Goal: Information Seeking & Learning: Compare options

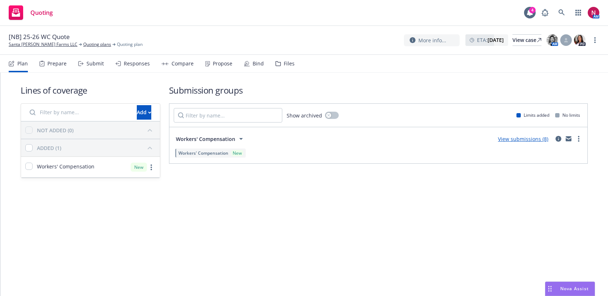
click at [295, 64] on nav "Plan Prepare Submit Responses Compare Propose Bind Files" at bounding box center [304, 63] width 591 height 17
click at [287, 64] on div "Files" at bounding box center [289, 64] width 11 height 6
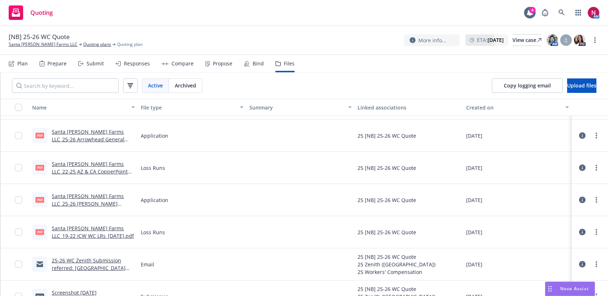
scroll to position [299, 0]
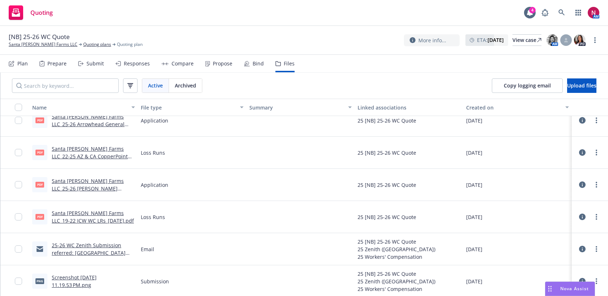
click at [103, 149] on link "Santa Rosa Berry Farms LLC_22-25 AZ & CA CopperPoint WC LRs_05-26-2025.pdf" at bounding box center [90, 157] width 76 height 22
click at [557, 7] on link at bounding box center [562, 12] width 14 height 14
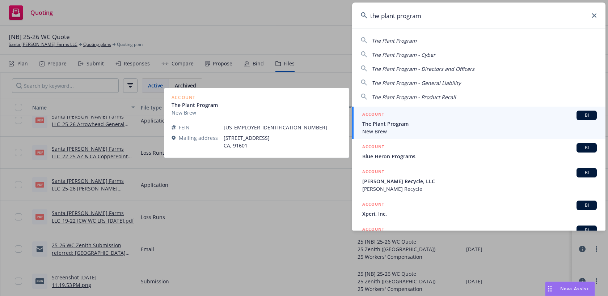
type input "the plant program"
click at [470, 119] on div "ACCOUNT BI" at bounding box center [479, 115] width 235 height 9
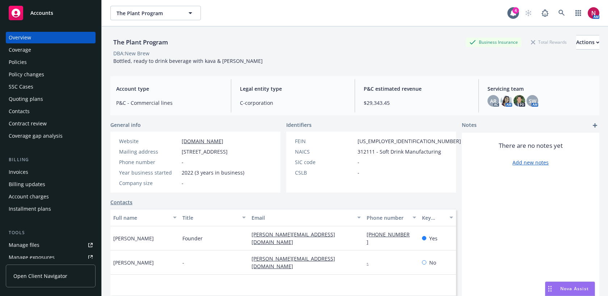
click at [52, 98] on div "Quoting plans" at bounding box center [51, 99] width 84 height 12
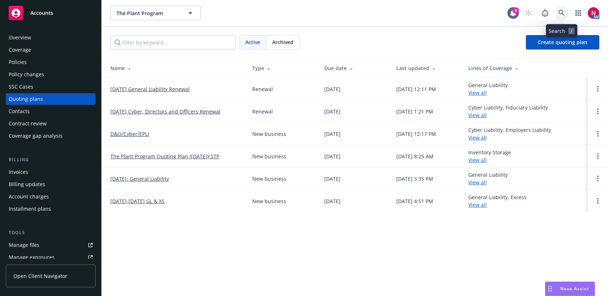
click at [560, 13] on icon at bounding box center [562, 13] width 6 height 6
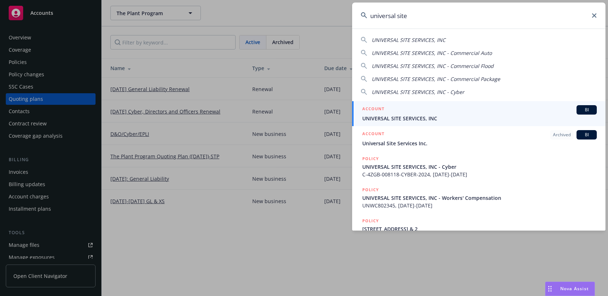
type input "universal site"
click at [393, 122] on span "UNIVERSAL SITE SERVICES, INC" at bounding box center [479, 119] width 235 height 8
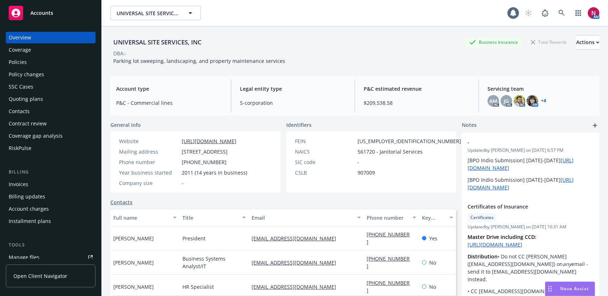
click at [46, 101] on div "Quoting plans" at bounding box center [51, 99] width 84 height 12
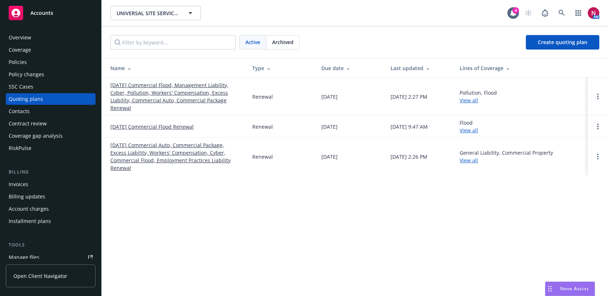
click at [140, 91] on link "[DATE] Commercial Flood, Management Liability, Cyber, Pollution, Workers' Compe…" at bounding box center [175, 96] width 130 height 30
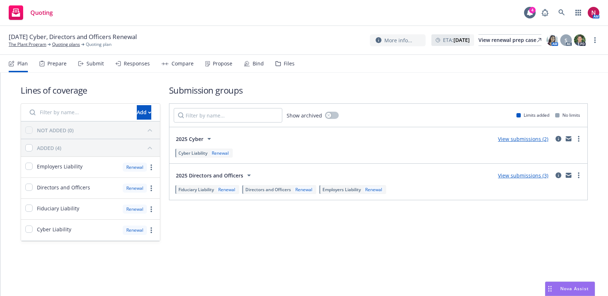
click at [90, 66] on div "Submit" at bounding box center [95, 64] width 17 height 6
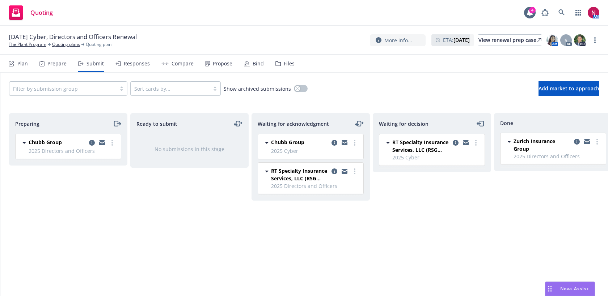
click at [125, 68] on div "Responses" at bounding box center [132, 63] width 34 height 17
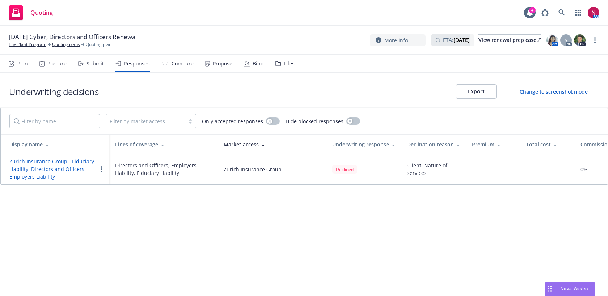
click at [100, 66] on div "Submit" at bounding box center [95, 64] width 17 height 6
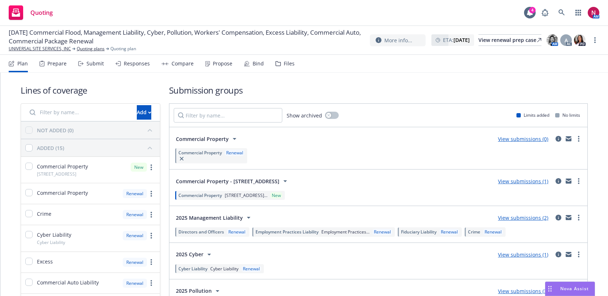
click at [95, 63] on div "Submit" at bounding box center [95, 64] width 17 height 6
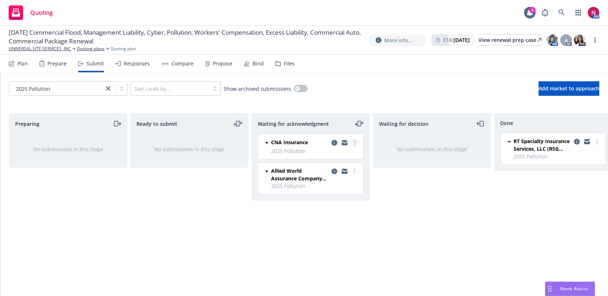
click at [354, 140] on circle "more" at bounding box center [354, 140] width 1 height 1
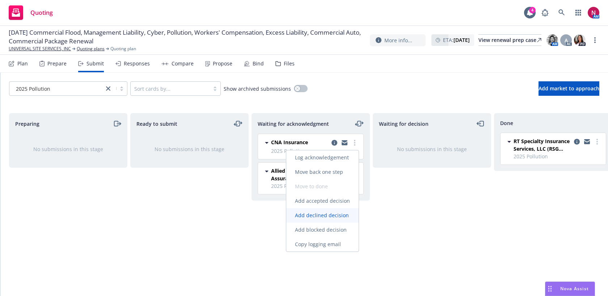
click at [344, 217] on span "Add declined decision" at bounding box center [321, 215] width 71 height 7
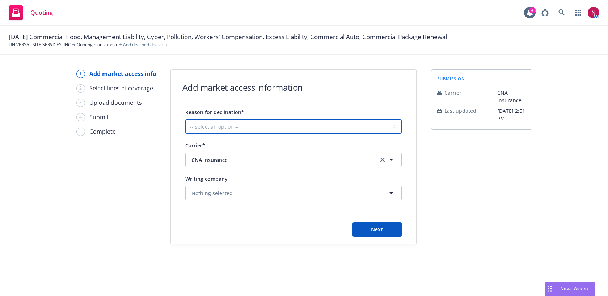
click at [239, 129] on select "-- select an option -- Cannot compete with other markets Carrier non-renewed Ca…" at bounding box center [293, 126] width 216 height 14
select select "DOES_NOT_FIT_UNDERWRITER_APPETITE"
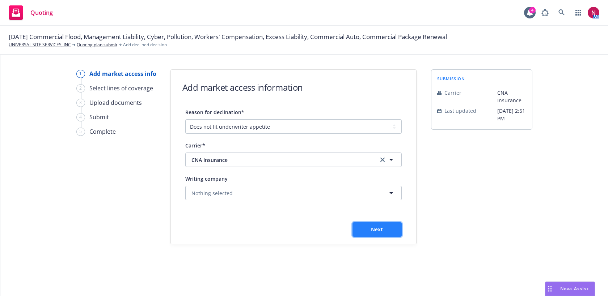
click at [365, 232] on button "Next" at bounding box center [377, 230] width 49 height 14
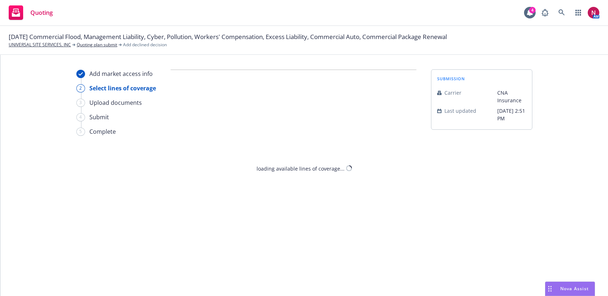
select select "DOES_NOT_FIT_UNDERWRITER_APPETITE"
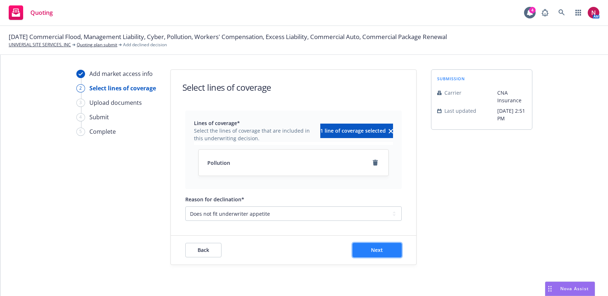
click at [387, 255] on button "Next" at bounding box center [377, 250] width 49 height 14
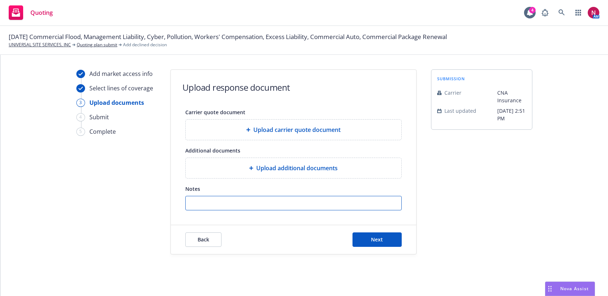
click at [337, 202] on input "Notes" at bounding box center [294, 204] width 216 height 14
paste input "Hi Nicole, I took a peek at this but could not tell where they are domiciled if…"
type input "Hi Nicole, I took a peek at this but could not tell where they are domiciled if…"
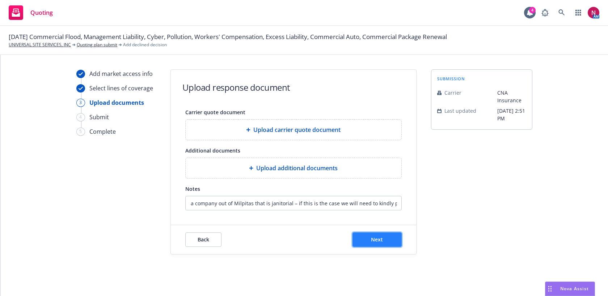
click at [381, 239] on span "Next" at bounding box center [377, 239] width 12 height 7
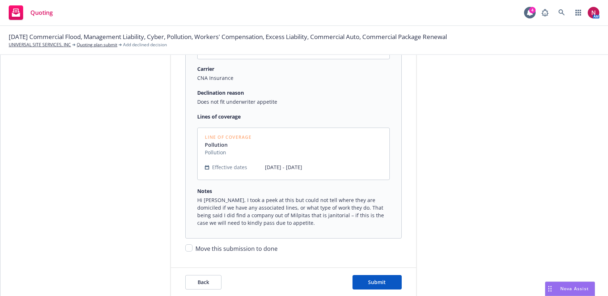
scroll to position [102, 0]
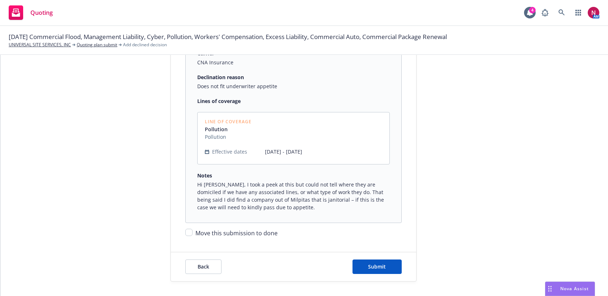
click at [250, 235] on span "Move this submission to done" at bounding box center [236, 233] width 82 height 8
click at [193, 235] on input "Move this submission to done" at bounding box center [188, 232] width 7 height 7
checkbox input "true"
click at [370, 266] on span "Submit" at bounding box center [377, 267] width 18 height 7
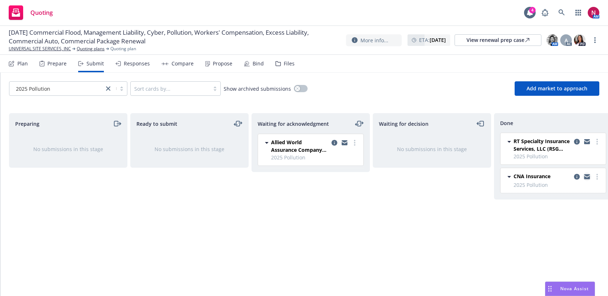
click at [589, 176] on icon "copy logging email" at bounding box center [587, 177] width 6 height 3
click at [560, 11] on icon at bounding box center [562, 12] width 7 height 7
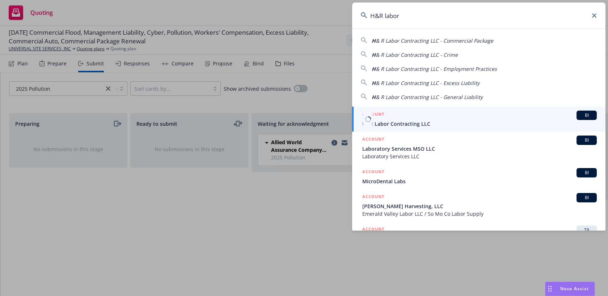
type input "H&R labor"
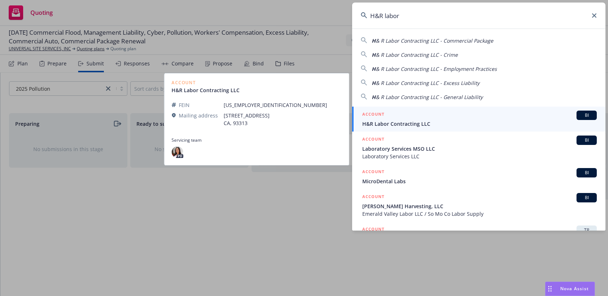
click at [510, 116] on div "ACCOUNT BI" at bounding box center [479, 115] width 235 height 9
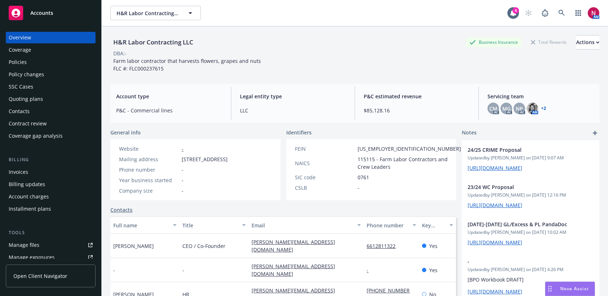
click at [38, 96] on div "Quoting plans" at bounding box center [26, 99] width 34 height 12
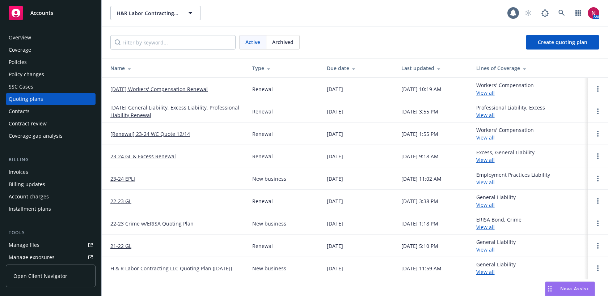
click at [165, 88] on link "12/14/25 Workers' Compensation Renewal" at bounding box center [158, 89] width 97 height 8
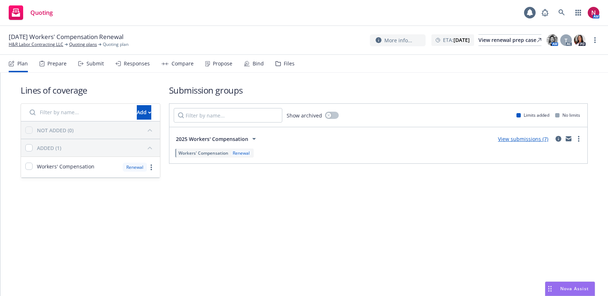
click at [96, 64] on div "Submit" at bounding box center [95, 64] width 17 height 6
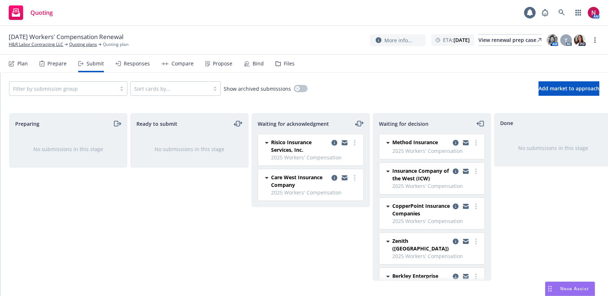
scroll to position [18, 0]
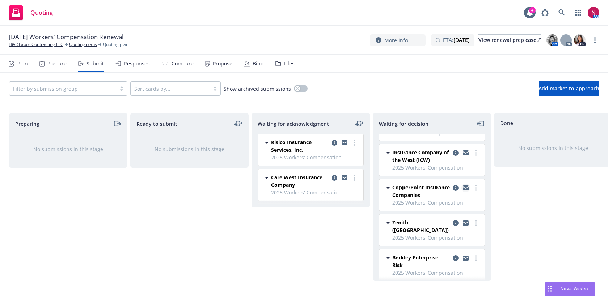
click at [465, 188] on icon "copy logging email" at bounding box center [466, 187] width 6 height 3
click at [559, 12] on icon at bounding box center [562, 12] width 7 height 7
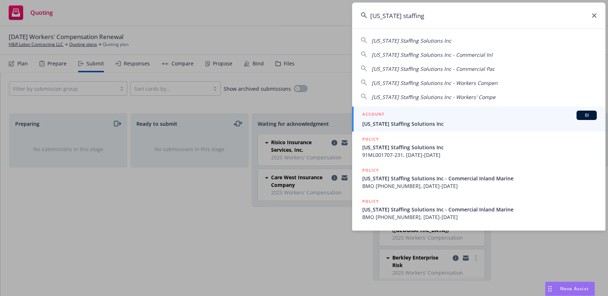
type input "california staffing"
click at [487, 117] on div "ACCOUNT BI" at bounding box center [479, 115] width 235 height 9
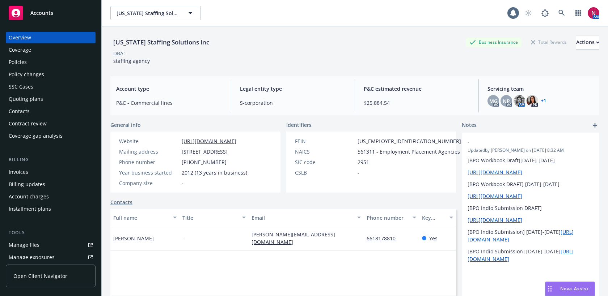
click at [50, 102] on div "Quoting plans" at bounding box center [51, 99] width 84 height 12
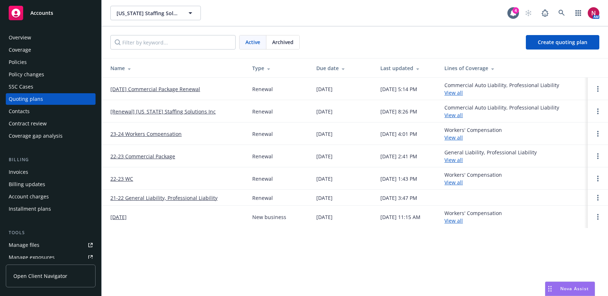
click at [62, 38] on div "Overview" at bounding box center [51, 38] width 84 height 12
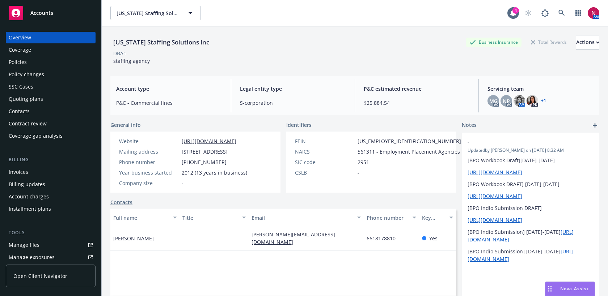
click at [44, 63] on div "Policies" at bounding box center [51, 62] width 84 height 12
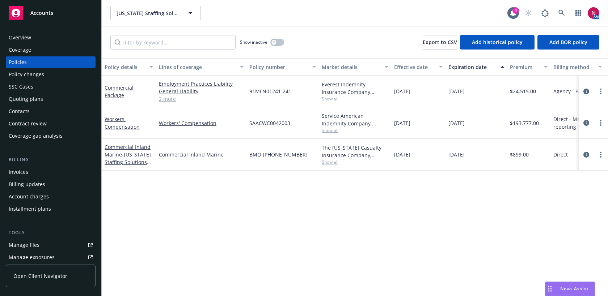
click at [168, 99] on link "2 more" at bounding box center [201, 99] width 85 height 8
click at [48, 40] on div "Overview" at bounding box center [51, 38] width 84 height 12
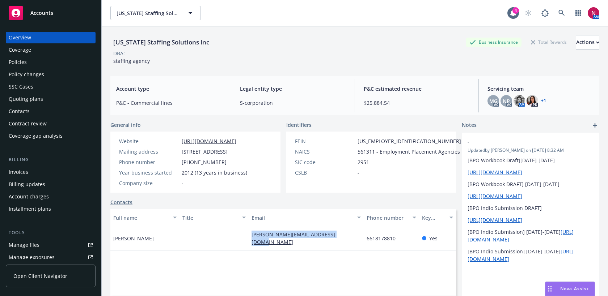
drag, startPoint x: 340, startPoint y: 241, endPoint x: 246, endPoint y: 241, distance: 93.4
click at [246, 241] on div "Robert Heredia - r.heredia@castaffingsolutions.com 6618178810 Yes" at bounding box center [283, 239] width 346 height 24
copy div "r.heredia@castaffingsolutions.com"
click at [562, 13] on icon at bounding box center [562, 13] width 6 height 6
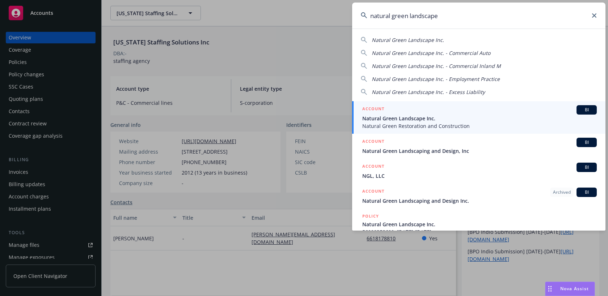
type input "natural green landscape"
click at [510, 114] on div "ACCOUNT BI" at bounding box center [479, 109] width 235 height 9
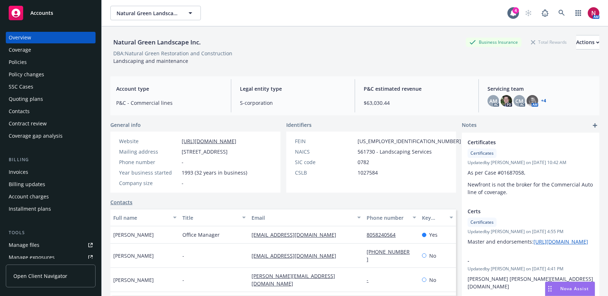
click at [68, 94] on div "Quoting plans" at bounding box center [51, 99] width 84 height 12
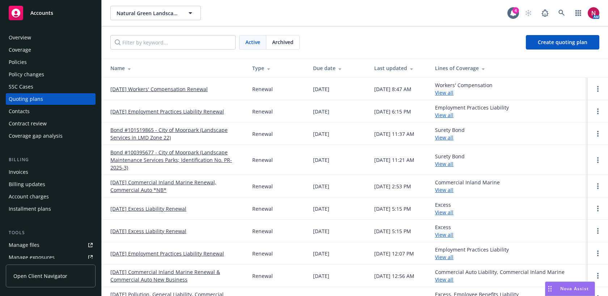
click at [156, 89] on link "11/05/25 Workers' Compensation Renewal" at bounding box center [158, 89] width 97 height 8
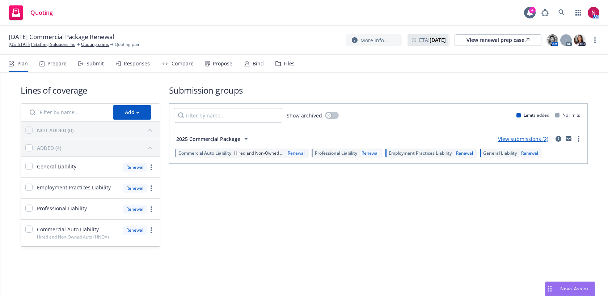
click at [100, 67] on div "Submit" at bounding box center [95, 64] width 17 height 6
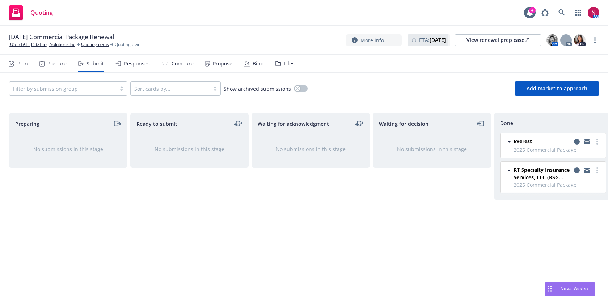
click at [134, 65] on div "Responses" at bounding box center [137, 64] width 26 height 6
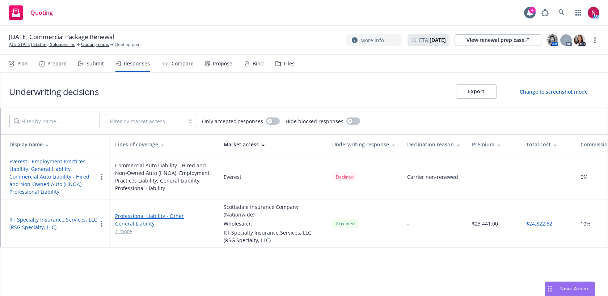
click at [56, 220] on button "RT Specialty Insurance Services, LLC (RSG Specialty, LLC)" at bounding box center [53, 223] width 88 height 15
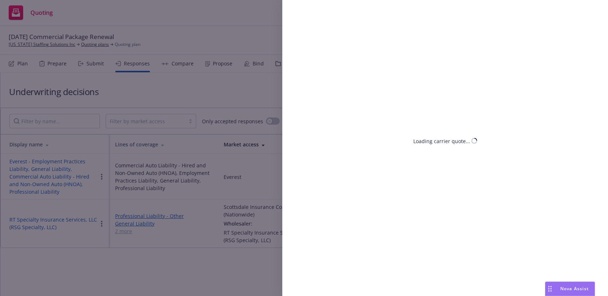
select select "CA"
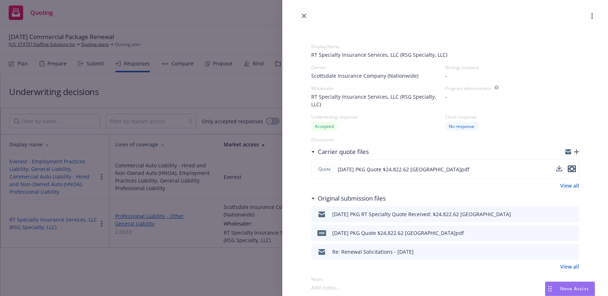
click at [572, 167] on icon "preview file" at bounding box center [572, 169] width 7 height 5
click at [303, 17] on icon "close" at bounding box center [304, 16] width 4 height 4
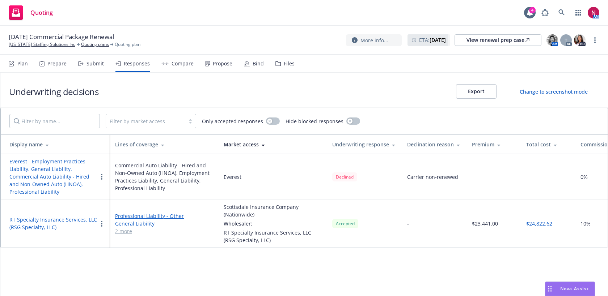
click at [214, 74] on div "Underwriting decisions Export Change to screenshot mode" at bounding box center [304, 90] width 608 height 35
click at [214, 69] on div "Propose" at bounding box center [218, 63] width 27 height 17
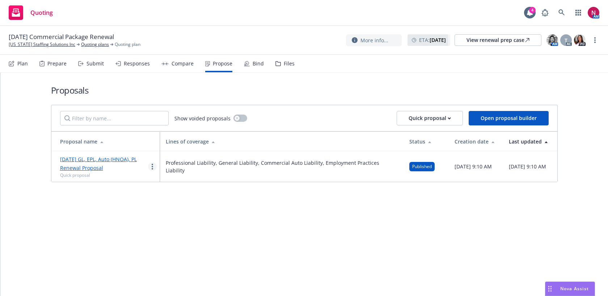
click at [152, 166] on icon "more" at bounding box center [152, 167] width 1 height 6
click at [178, 258] on span "Copy logging email" at bounding box center [179, 256] width 63 height 7
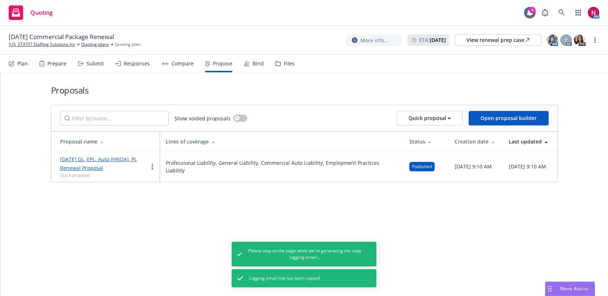
click at [253, 64] on div "Bind" at bounding box center [258, 64] width 11 height 6
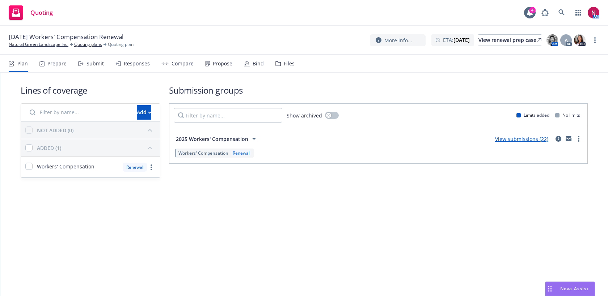
click at [89, 59] on div "Submit" at bounding box center [91, 63] width 26 height 17
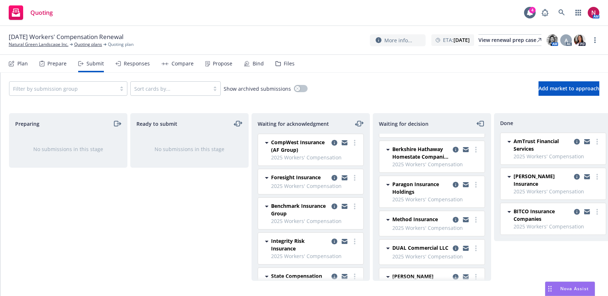
scroll to position [152, 0]
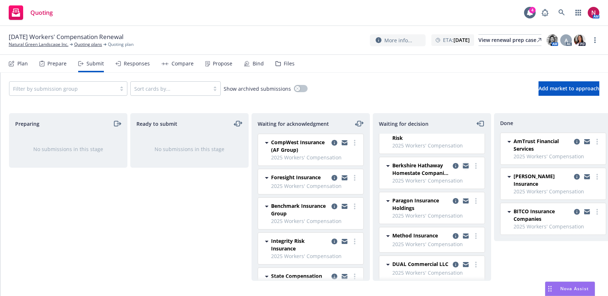
click at [468, 163] on link "copy logging email" at bounding box center [466, 166] width 9 height 9
click at [565, 9] on icon at bounding box center [562, 12] width 7 height 7
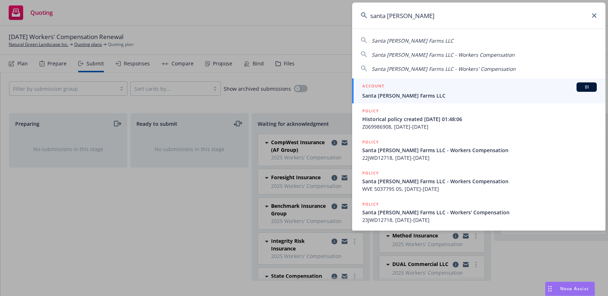
type input "santa rosa berry"
click at [469, 93] on span "Santa Rosa Berry Farms LLC" at bounding box center [479, 96] width 235 height 8
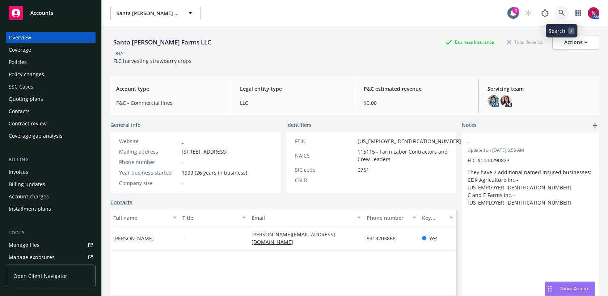
click at [563, 11] on icon at bounding box center [562, 13] width 6 height 6
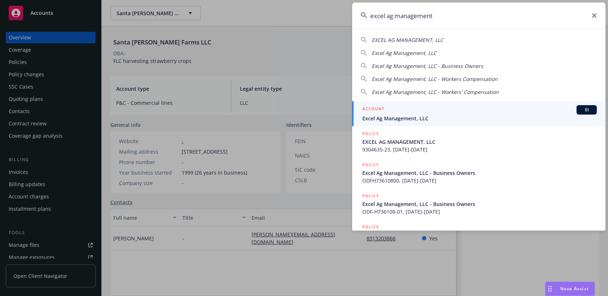
type input "excel ag management"
click at [466, 113] on div "ACCOUNT BI" at bounding box center [479, 109] width 235 height 9
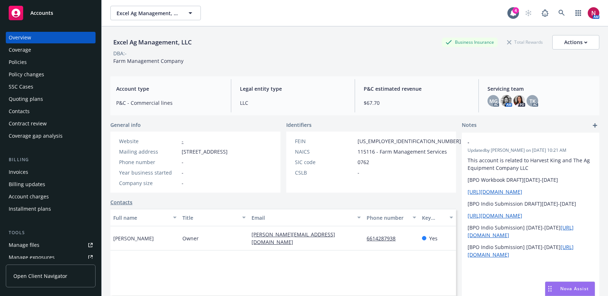
click at [38, 102] on div "Quoting plans" at bounding box center [26, 99] width 34 height 12
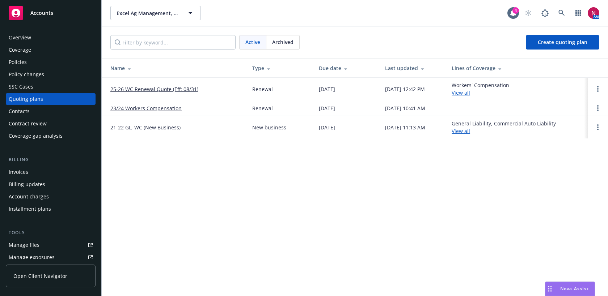
click at [119, 88] on link "25-26 WC Renewal Quote (Eff: 08/31)" at bounding box center [154, 89] width 88 height 8
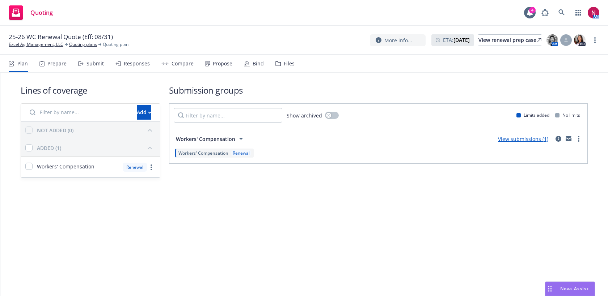
click at [213, 65] on div "Propose" at bounding box center [223, 64] width 20 height 6
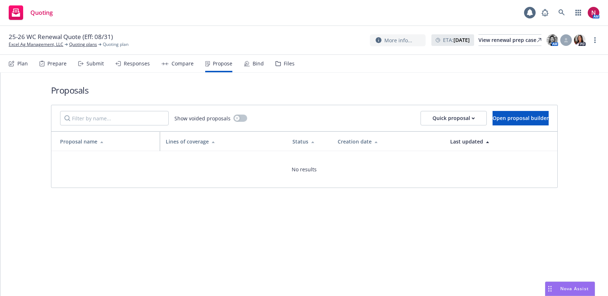
click at [180, 64] on div "Compare" at bounding box center [183, 64] width 22 height 6
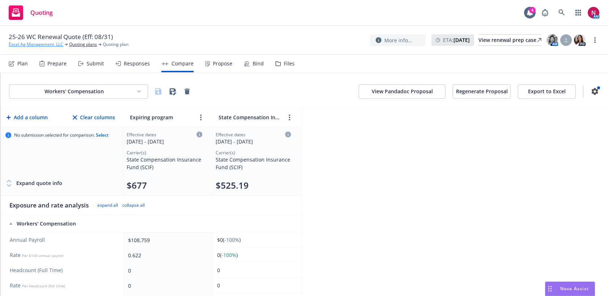
click at [43, 47] on link "Excel Ag Management, LLC" at bounding box center [36, 44] width 55 height 7
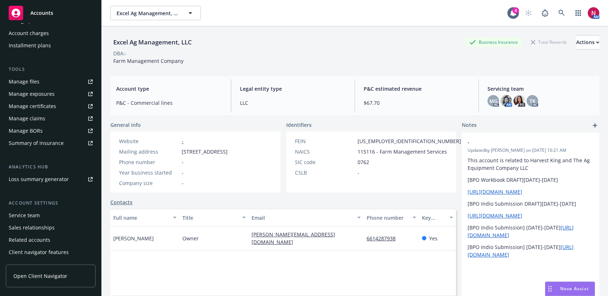
scroll to position [170, 0]
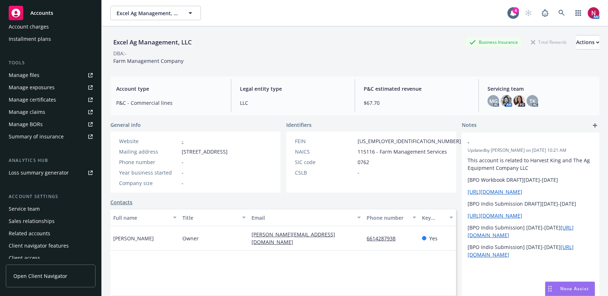
click at [38, 100] on div "Manage certificates" at bounding box center [32, 100] width 47 height 12
click at [559, 10] on icon at bounding box center [562, 13] width 6 height 6
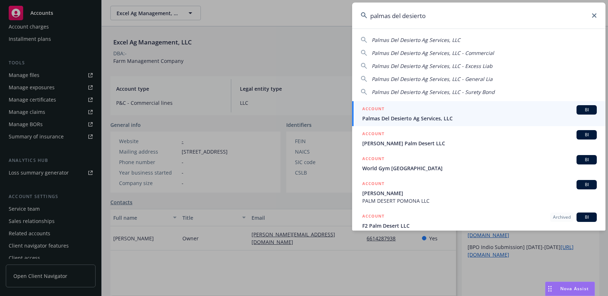
type input "palmas del desierto"
click at [452, 121] on span "Palmas Del Desierto Ag Services, LLC" at bounding box center [479, 119] width 235 height 8
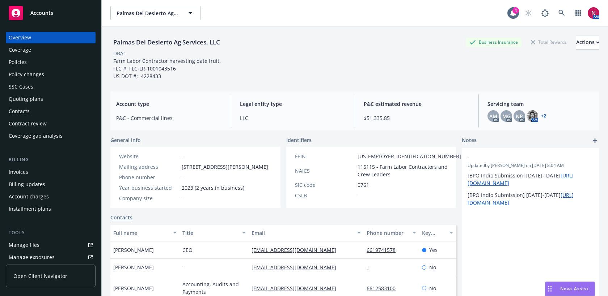
click at [31, 63] on div "Policies" at bounding box center [51, 62] width 84 height 12
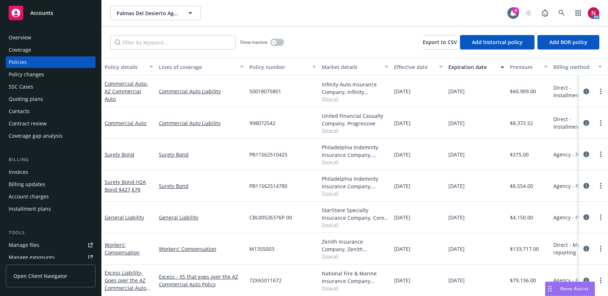
scroll to position [32, 0]
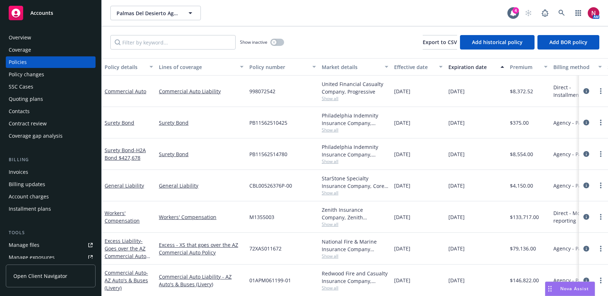
click at [47, 75] on div "Policy changes" at bounding box center [51, 75] width 84 height 12
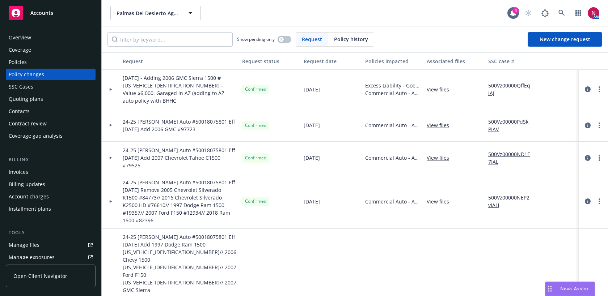
click at [162, 85] on span "8/12/25 - Adding 2006 GMC Sierra 1500 #1GTEK19B46Z197723 - Value $6,000. Garage…" at bounding box center [180, 89] width 114 height 30
click at [110, 88] on icon at bounding box center [111, 89] width 2 height 3
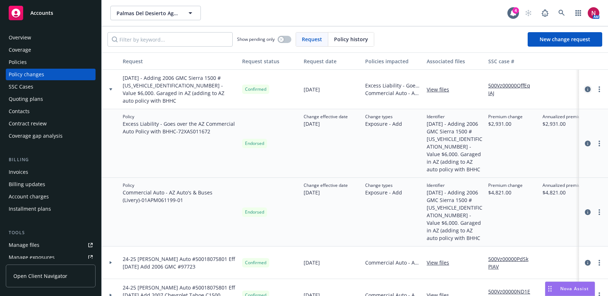
click at [588, 87] on icon "circleInformation" at bounding box center [588, 90] width 6 height 6
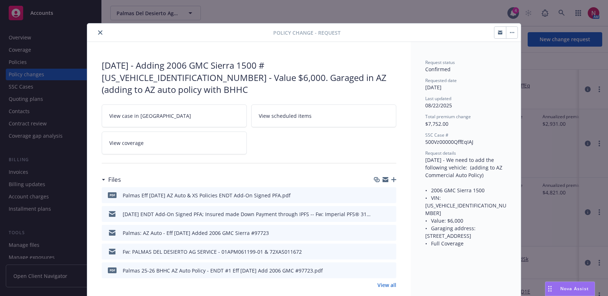
scroll to position [22, 0]
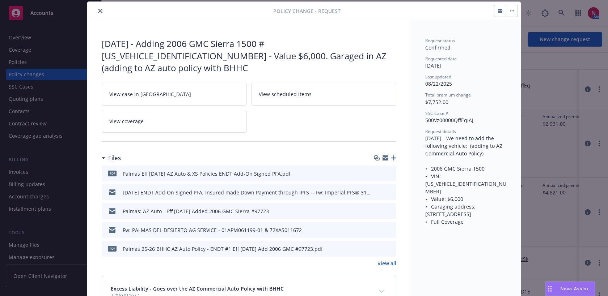
click at [390, 171] on icon "preview file" at bounding box center [389, 173] width 7 height 5
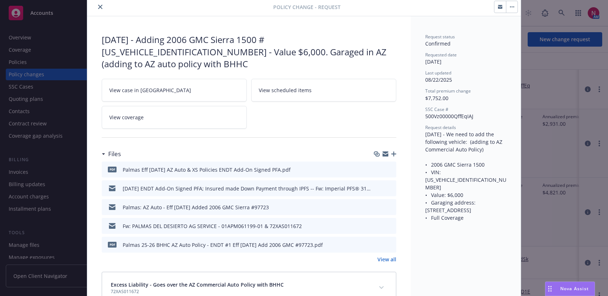
scroll to position [29, 0]
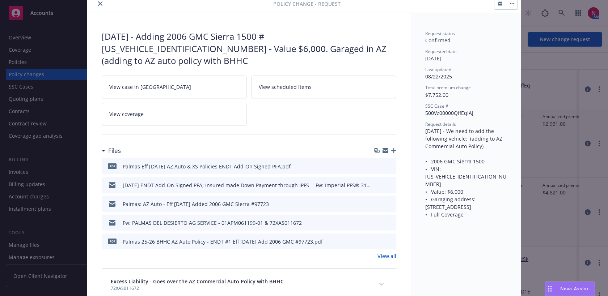
click at [391, 239] on icon "preview file" at bounding box center [389, 241] width 7 height 5
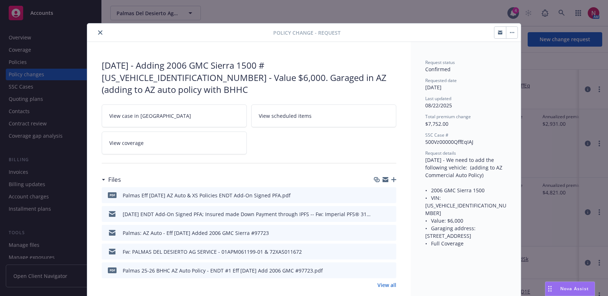
click at [99, 33] on icon "close" at bounding box center [100, 32] width 4 height 4
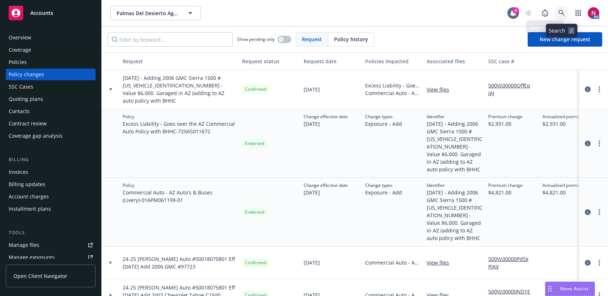
click at [557, 10] on link at bounding box center [562, 13] width 14 height 14
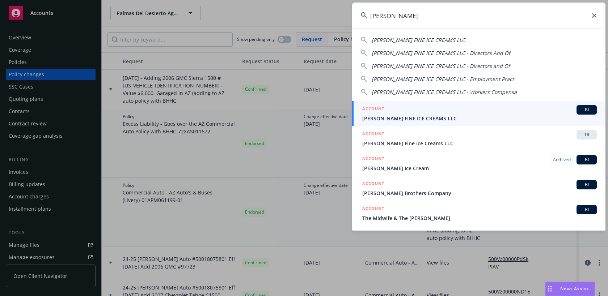
type input "mcconnell"
click at [474, 109] on div "ACCOUNT BI" at bounding box center [479, 109] width 235 height 9
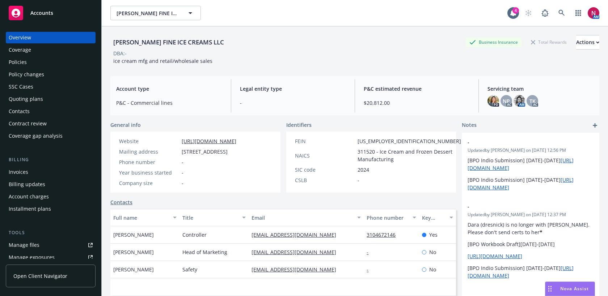
click at [8, 67] on link "Policies" at bounding box center [51, 62] width 90 height 12
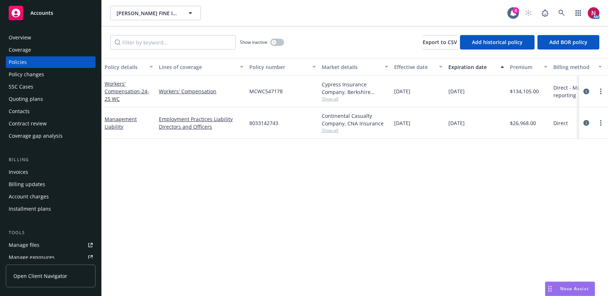
click at [334, 97] on span "Show all" at bounding box center [355, 99] width 67 height 6
click at [46, 98] on div "Quoting plans" at bounding box center [51, 99] width 84 height 12
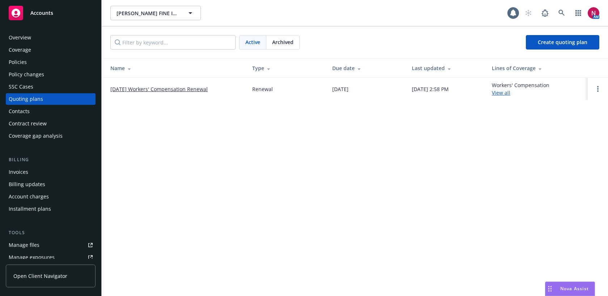
click at [159, 84] on td "09/23/25 Workers' Compensation Renewal" at bounding box center [174, 89] width 145 height 22
click at [160, 87] on link "09/23/25 Workers' Compensation Renewal" at bounding box center [158, 89] width 97 height 8
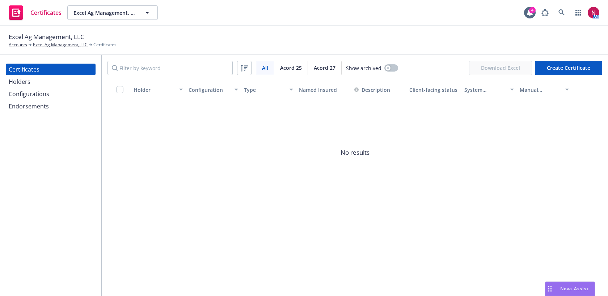
click at [17, 87] on div "Holders" at bounding box center [20, 82] width 22 height 12
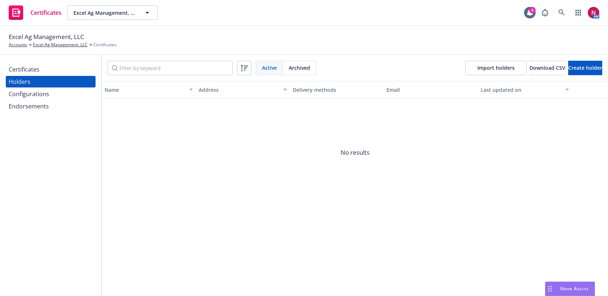
click at [20, 93] on div "Configurations" at bounding box center [29, 94] width 41 height 12
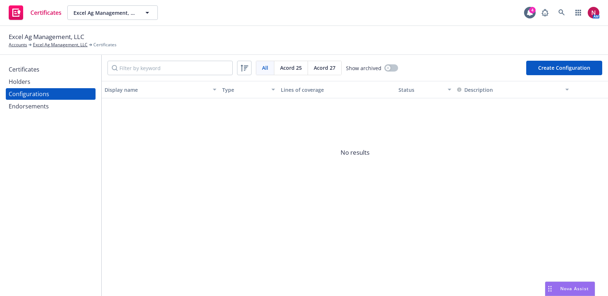
click at [25, 107] on div "Endorsements" at bounding box center [29, 107] width 40 height 12
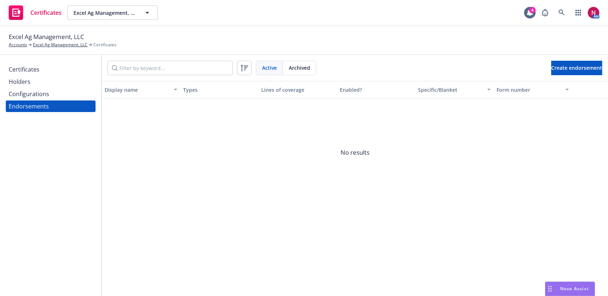
click at [19, 67] on div "Certificates" at bounding box center [24, 70] width 31 height 12
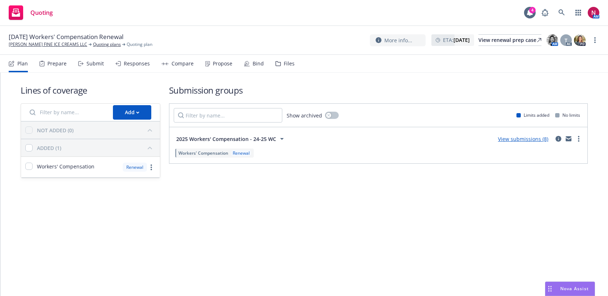
click at [129, 66] on div "Responses" at bounding box center [137, 64] width 26 height 6
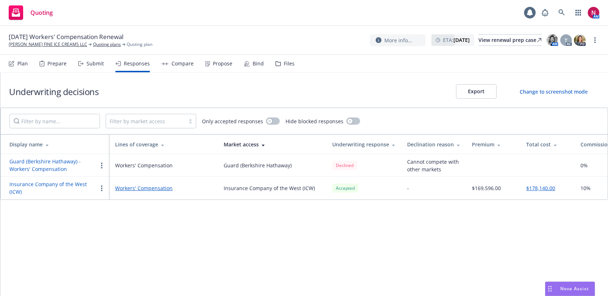
click at [90, 68] on div "Submit" at bounding box center [91, 63] width 26 height 17
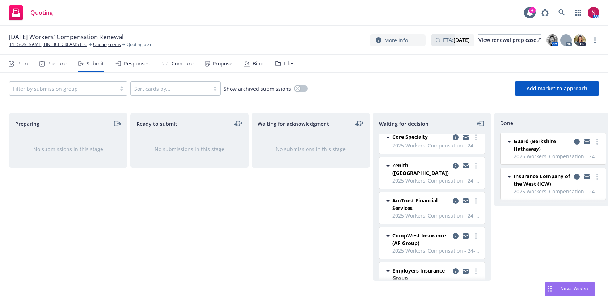
scroll to position [54, 0]
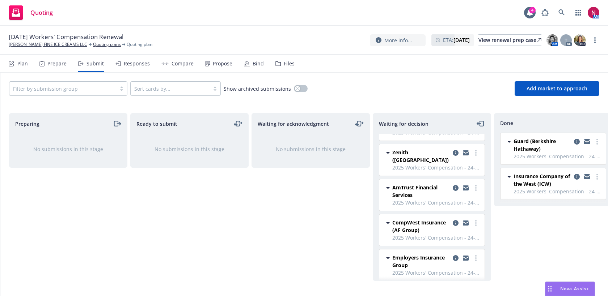
click at [134, 67] on div "Responses" at bounding box center [132, 63] width 34 height 17
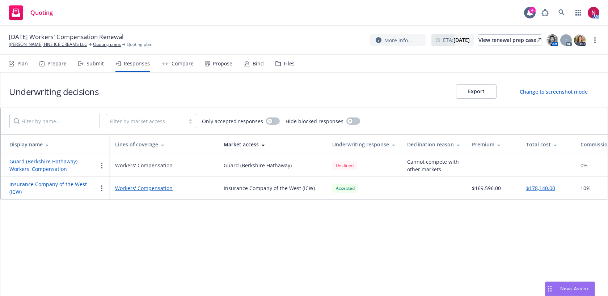
click at [19, 41] on span "[DATE] Workers' Compensation Renewal" at bounding box center [66, 37] width 115 height 9
click at [21, 45] on link "[PERSON_NAME] FINE ICE CREAMS LLC" at bounding box center [48, 44] width 79 height 7
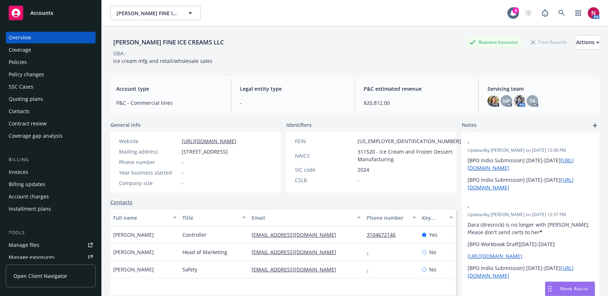
click at [17, 62] on div "Policies" at bounding box center [18, 62] width 18 height 12
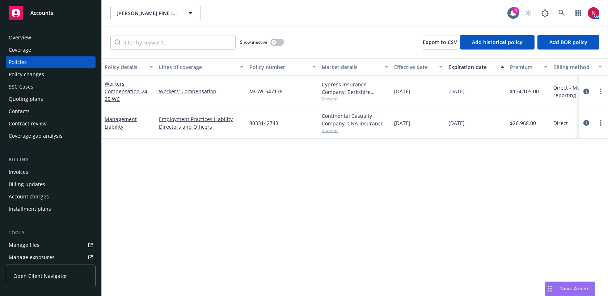
click at [49, 98] on div "Quoting plans" at bounding box center [51, 99] width 84 height 12
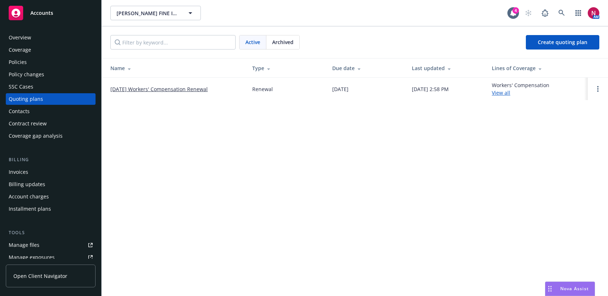
click at [171, 90] on link "09/23/25 Workers' Compensation Renewal" at bounding box center [158, 89] width 97 height 8
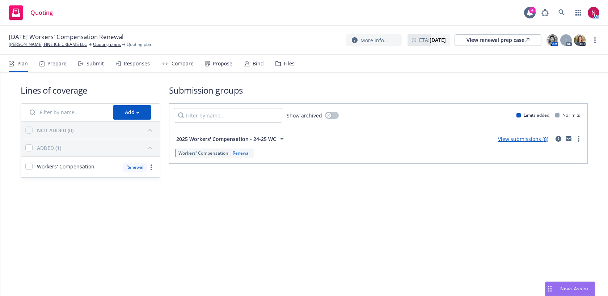
click at [87, 68] on div "Submit" at bounding box center [91, 63] width 26 height 17
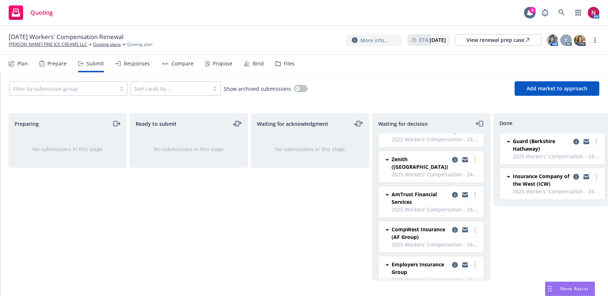
scroll to position [54, 0]
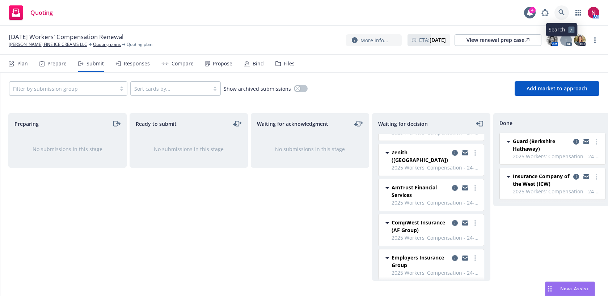
click at [562, 14] on icon at bounding box center [562, 12] width 7 height 7
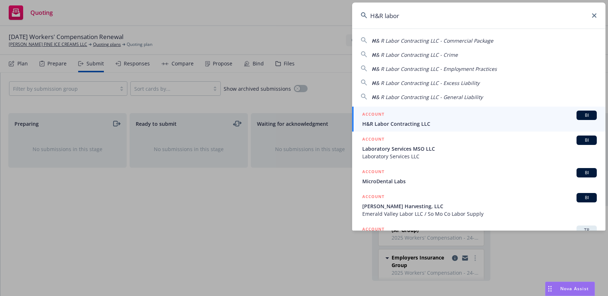
type input "H&R labor"
click at [463, 116] on div "ACCOUNT BI" at bounding box center [479, 115] width 235 height 9
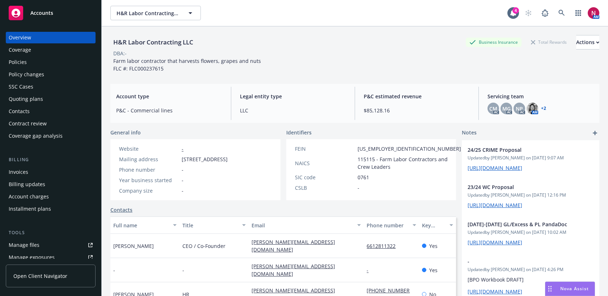
click at [41, 101] on div "Quoting plans" at bounding box center [26, 99] width 34 height 12
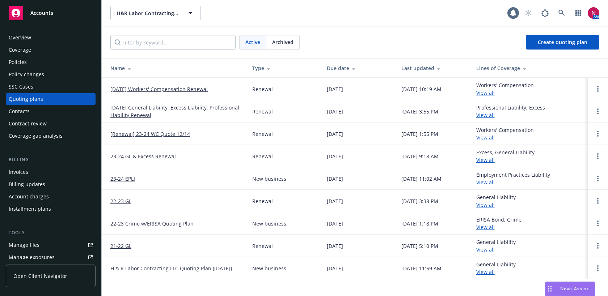
click at [140, 88] on link "[DATE] Workers' Compensation Renewal" at bounding box center [158, 89] width 97 height 8
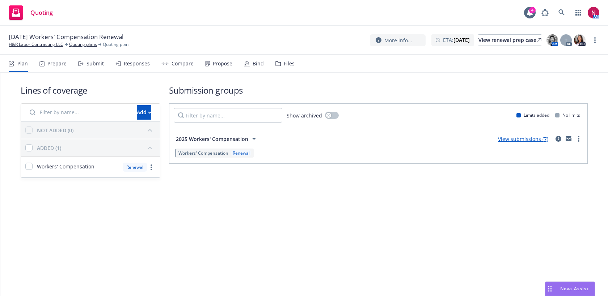
click at [91, 61] on div "Submit" at bounding box center [95, 64] width 17 height 6
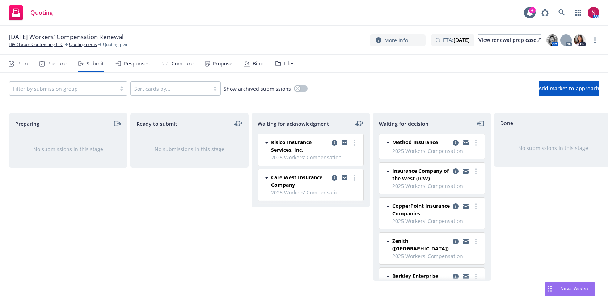
scroll to position [18, 0]
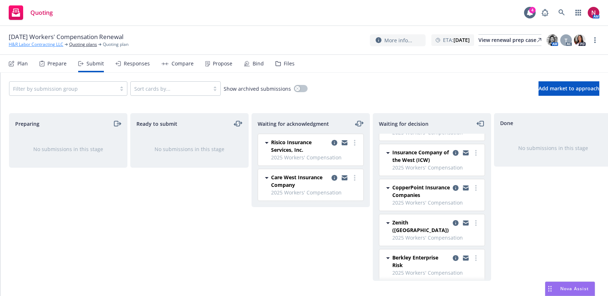
click at [44, 45] on link "H&R Labor Contracting LLC" at bounding box center [36, 44] width 55 height 7
